Goal: Contribute content: Add original content to the website for others to see

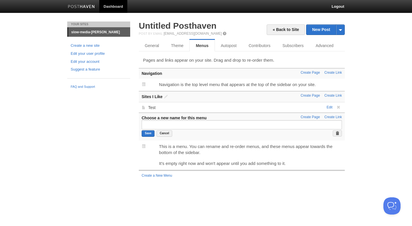
click at [110, 146] on div "Your Sites slow-media-[PERSON_NAME] Create a new site Edit your user profile Ed…" at bounding box center [206, 106] width 286 height 170
click at [164, 126] on input "text" at bounding box center [242, 124] width 201 height 9
type input "Platforms"
click at [147, 134] on input "Save" at bounding box center [148, 133] width 13 height 7
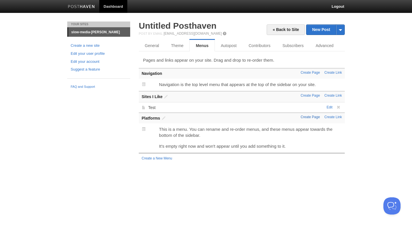
click at [313, 117] on link "Create Page" at bounding box center [310, 117] width 19 height 4
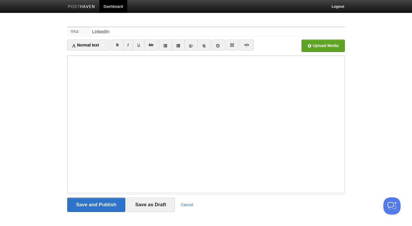
type input "LinkedIn"
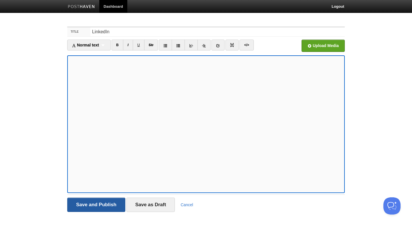
click at [111, 207] on input "Save and Publish" at bounding box center [96, 204] width 58 height 14
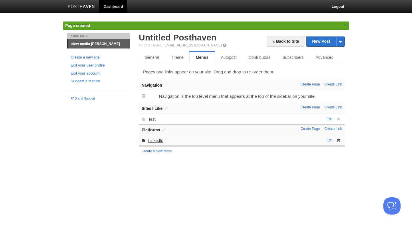
click at [158, 140] on link "LinkedIn" at bounding box center [155, 140] width 15 height 5
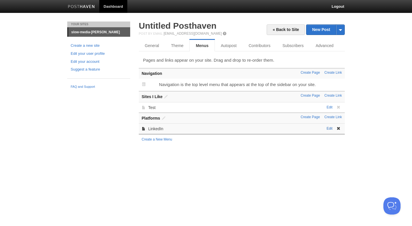
click at [330, 129] on link "Edit" at bounding box center [330, 128] width 6 height 4
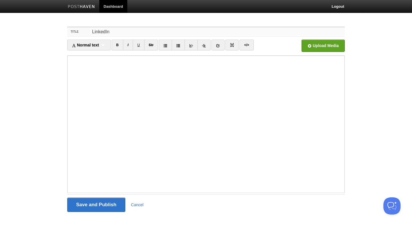
click at [149, 31] on input "LinkedIn" at bounding box center [218, 31] width 255 height 9
click at [220, 47] on icon at bounding box center [218, 46] width 4 height 4
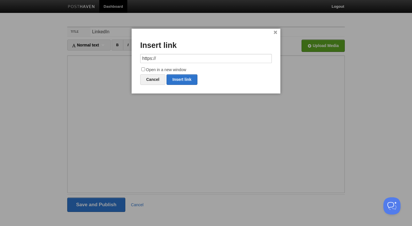
click at [173, 61] on input "https://" at bounding box center [206, 58] width 132 height 9
click at [188, 80] on link "Insert link" at bounding box center [182, 79] width 31 height 11
type input "https://"
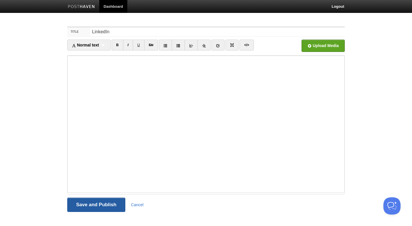
click at [98, 207] on input "Save and Publish" at bounding box center [96, 204] width 58 height 14
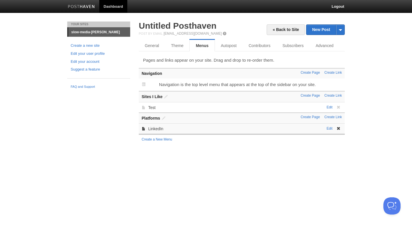
click at [341, 129] on link at bounding box center [338, 128] width 8 height 4
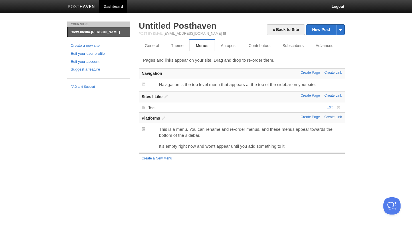
click at [337, 119] on link "Create Link" at bounding box center [333, 117] width 17 height 4
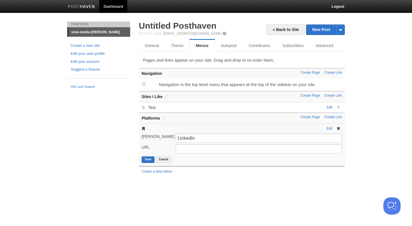
type input "LinkedIn"
click at [192, 150] on input "URL" at bounding box center [259, 148] width 166 height 9
paste input "https://www.linkedin.com/in/simon-innes-8a52a3166/"
click at [151, 163] on div "Edit Link Title LinkedIn URL https://www.linkedin.com/in/simon-innes-8a52a3166/…" at bounding box center [242, 144] width 206 height 42
type input "https://www.linkedin.com/in/simon-innes-8a52a3166/"
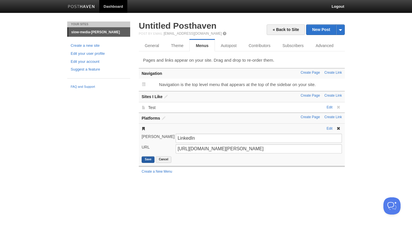
click at [146, 158] on button "Save" at bounding box center [148, 159] width 13 height 7
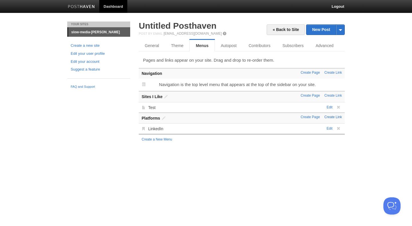
click at [336, 116] on link "Create Link" at bounding box center [333, 117] width 17 height 4
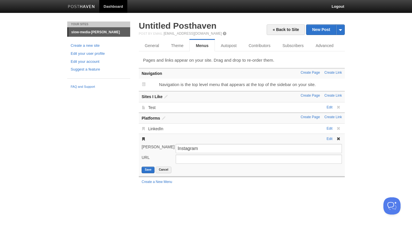
type input "Instagram"
click at [264, 161] on input "URL" at bounding box center [259, 158] width 166 height 9
click at [185, 160] on input "URL" at bounding box center [259, 158] width 166 height 9
paste input "https://www.instagram.com/simoninnes95/"
type input "https://www.instagram.com/simoninnes95/"
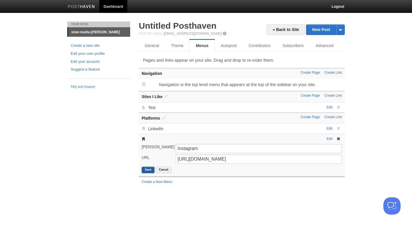
click at [151, 170] on button "Save" at bounding box center [148, 169] width 13 height 7
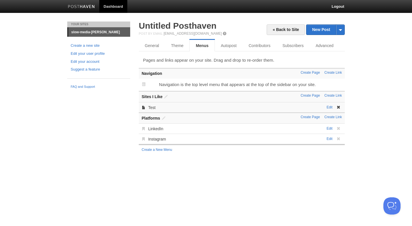
click at [339, 107] on span at bounding box center [339, 107] width 4 height 4
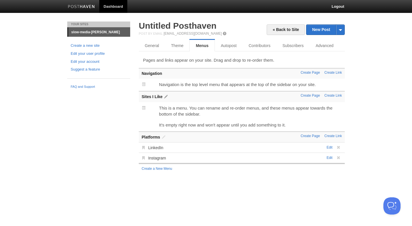
click at [156, 98] on h3 "Sites I Like" at bounding box center [242, 96] width 201 height 5
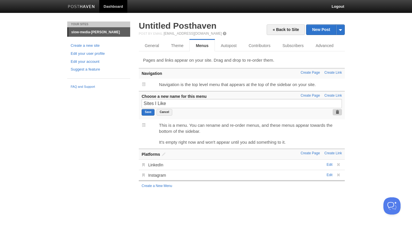
click at [337, 112] on span at bounding box center [338, 112] width 4 height 4
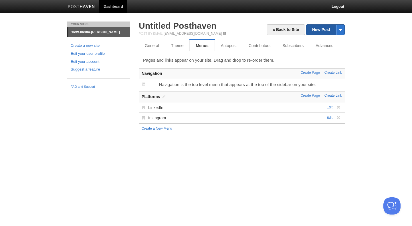
click at [319, 32] on link "New Post" at bounding box center [326, 30] width 38 height 10
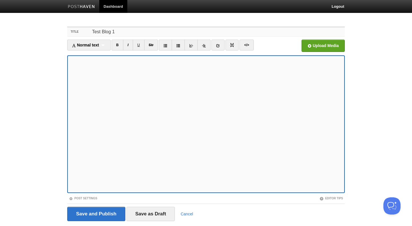
click at [135, 33] on input "Test Blog 1" at bounding box center [218, 31] width 255 height 9
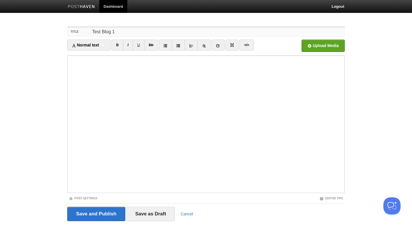
click at [135, 33] on input "Test Blog 1" at bounding box center [218, 31] width 255 height 9
type input "hello world"
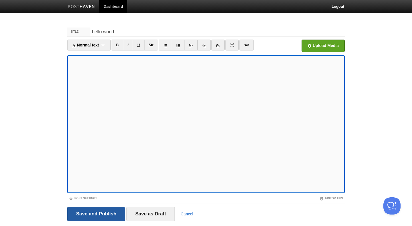
click at [103, 216] on input "Save and Publish" at bounding box center [96, 214] width 58 height 14
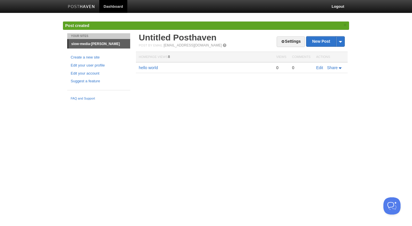
click at [80, 44] on link "slow-media-[PERSON_NAME]" at bounding box center [99, 43] width 62 height 9
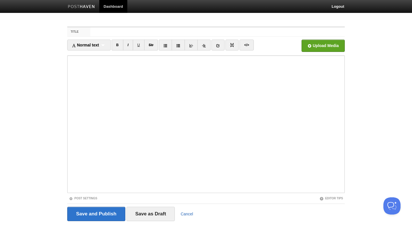
click at [188, 213] on link "Cancel" at bounding box center [187, 213] width 13 height 5
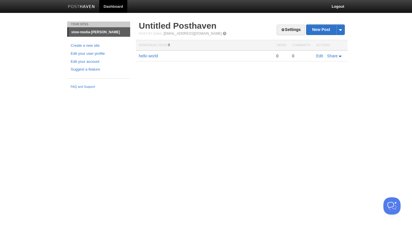
click at [90, 32] on link "slow-media-[PERSON_NAME]" at bounding box center [99, 31] width 62 height 9
click at [150, 58] on td "hello world" at bounding box center [204, 55] width 137 height 11
click at [149, 57] on link "hello world" at bounding box center [148, 56] width 19 height 5
